Goal: Transaction & Acquisition: Purchase product/service

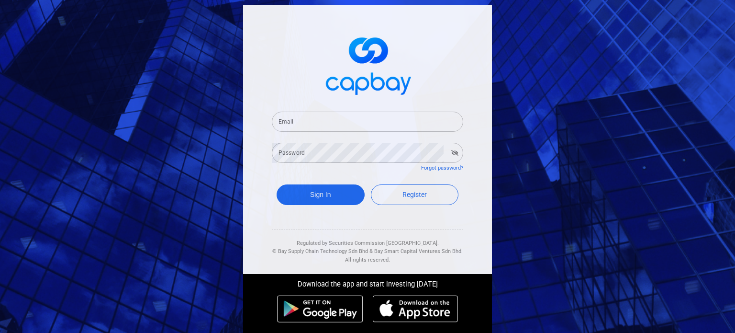
click at [281, 111] on div "Email Email" at bounding box center [367, 121] width 191 height 22
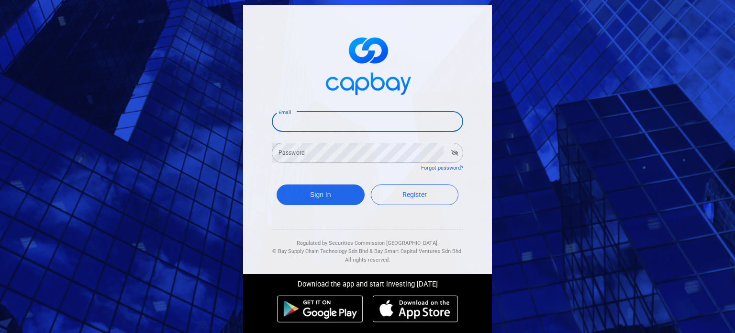
type input "[EMAIL_ADDRESS][DOMAIN_NAME]"
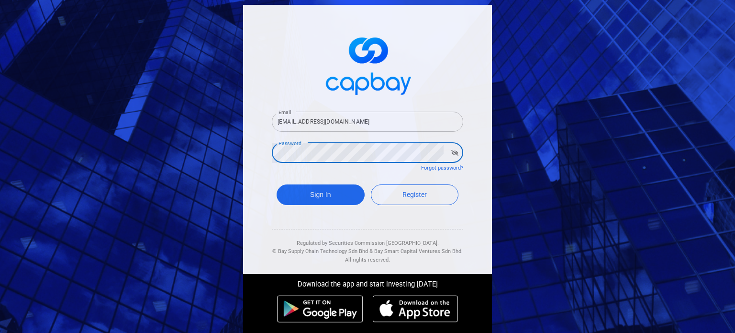
click at [277, 184] on button "Sign In" at bounding box center [321, 194] width 88 height 21
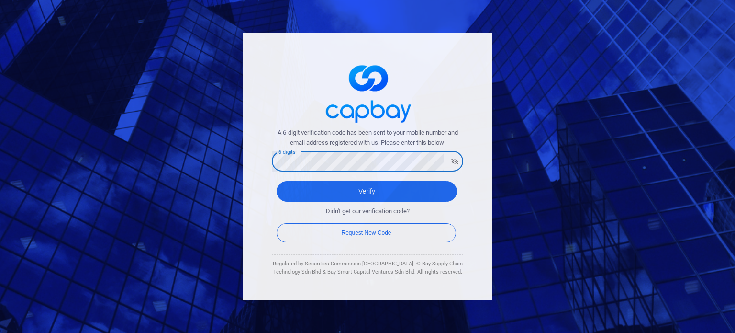
click at [277, 181] on button "Verify" at bounding box center [367, 191] width 180 height 21
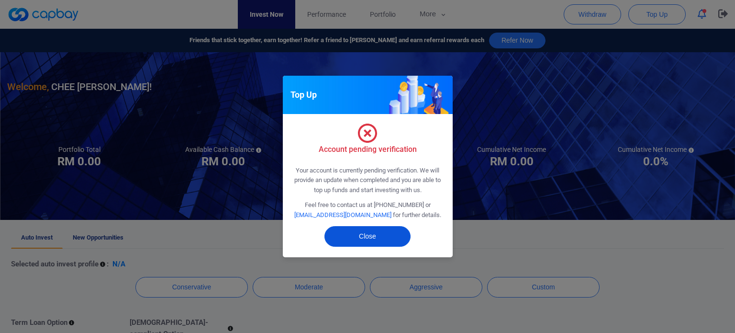
click at [352, 240] on button "Close" at bounding box center [367, 236] width 86 height 21
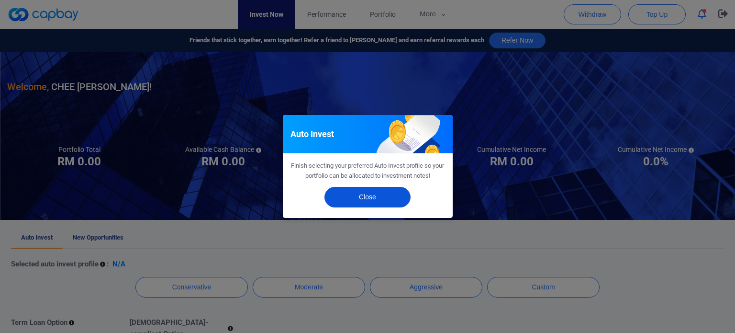
click at [363, 198] on button "Close" at bounding box center [367, 197] width 86 height 21
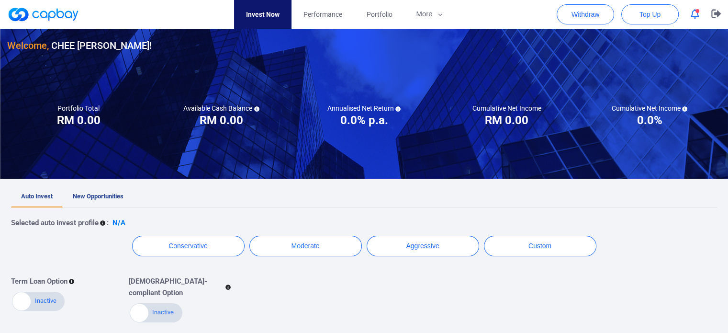
scroll to position [96, 0]
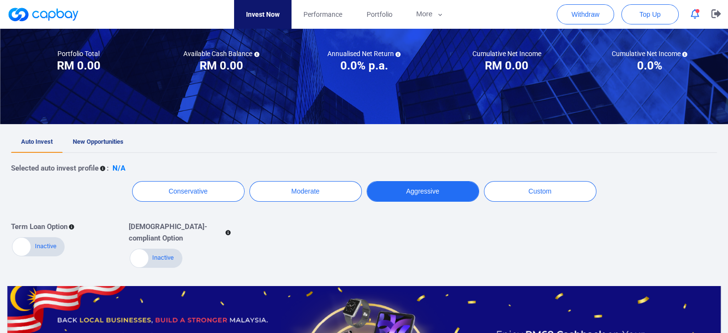
click at [405, 187] on button "Aggressive" at bounding box center [423, 191] width 112 height 21
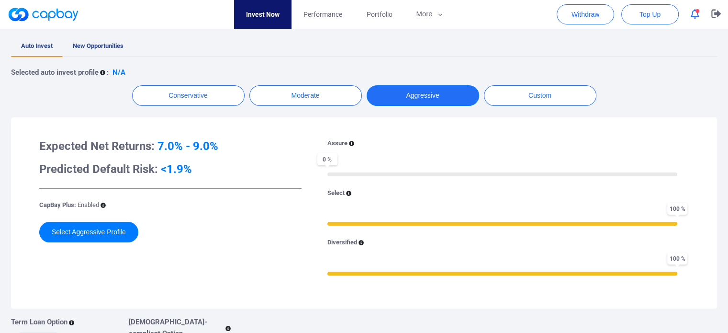
scroll to position [48, 0]
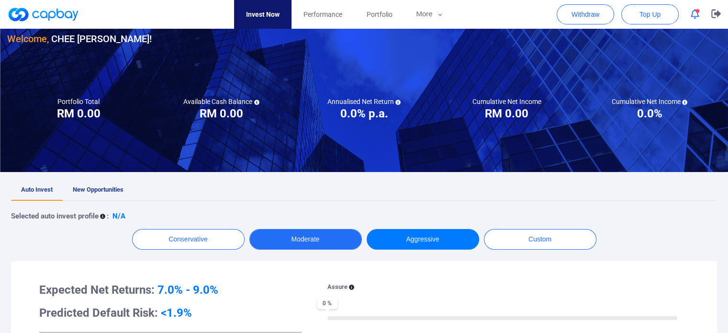
click at [291, 245] on button "Moderate" at bounding box center [305, 239] width 112 height 21
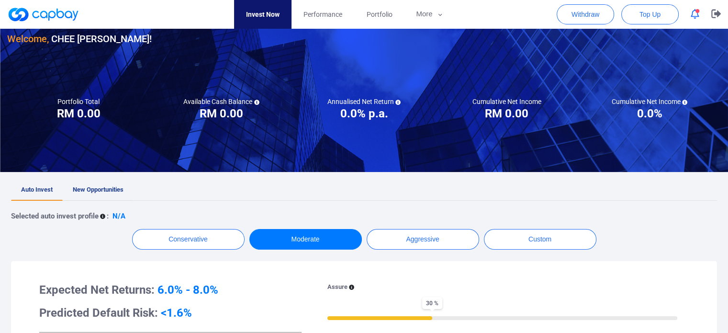
click at [115, 191] on span "New Opportunities" at bounding box center [98, 189] width 51 height 7
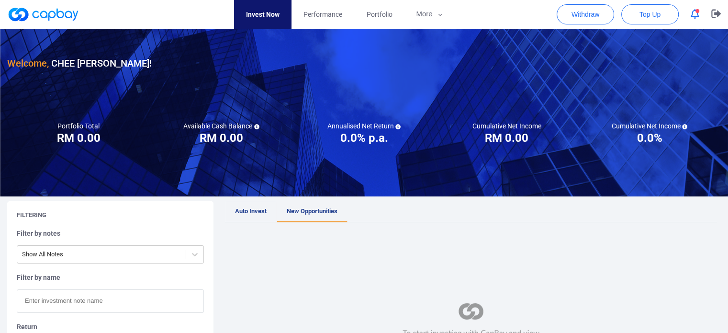
click at [253, 207] on span "Auto Invest" at bounding box center [251, 210] width 32 height 7
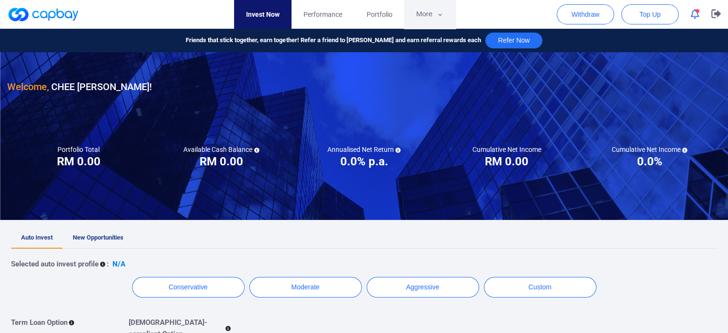
click at [437, 14] on icon "button" at bounding box center [439, 15] width 7 height 9
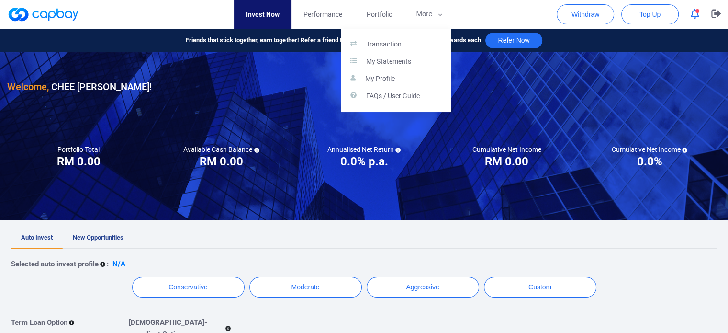
click at [511, 32] on button "button" at bounding box center [364, 166] width 728 height 333
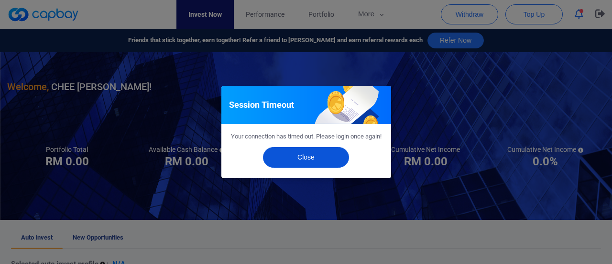
click at [322, 162] on button "Close" at bounding box center [306, 157] width 86 height 21
